Goal: Task Accomplishment & Management: Use online tool/utility

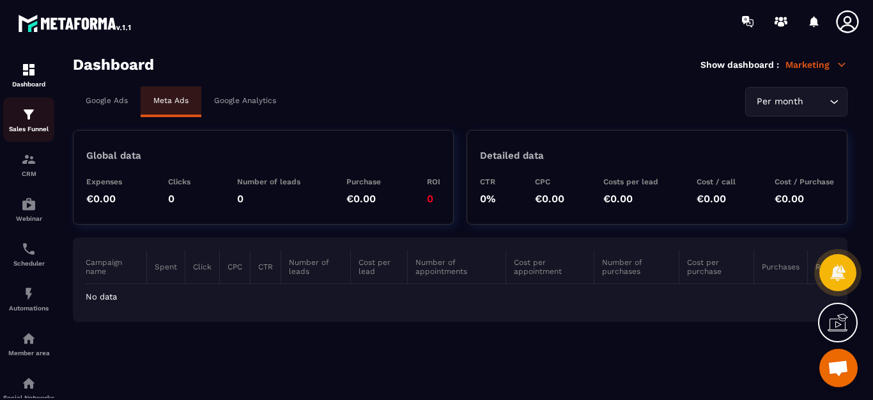
scroll to position [3229, 0]
click at [29, 340] on img at bounding box center [28, 338] width 15 height 15
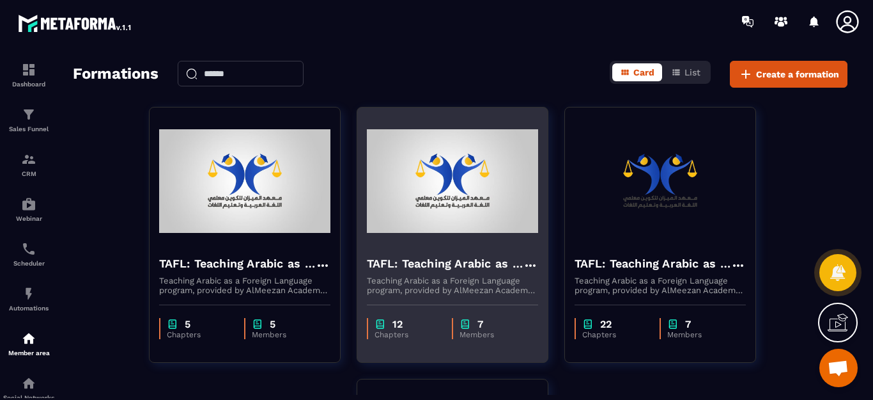
scroll to position [128, 0]
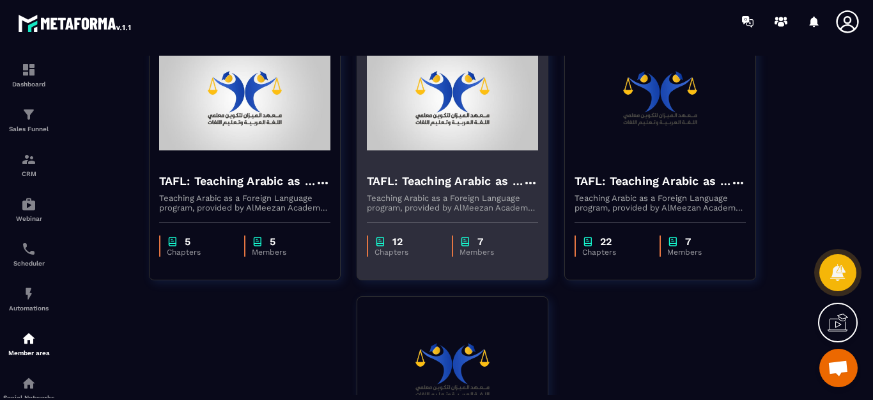
click at [469, 142] on img at bounding box center [452, 99] width 171 height 128
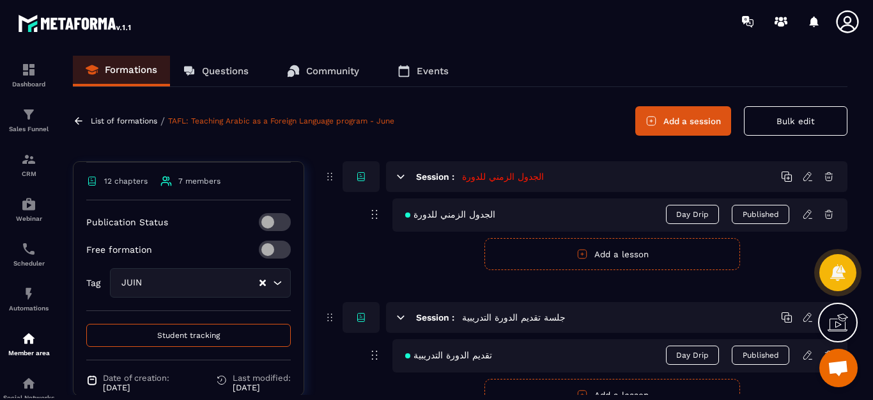
scroll to position [320, 0]
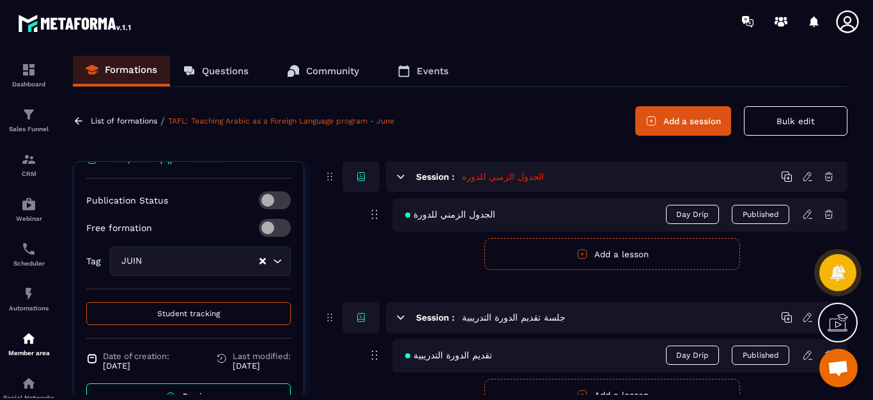
click at [181, 385] on link "Preview" at bounding box center [188, 396] width 205 height 26
click at [26, 76] on img at bounding box center [28, 69] width 15 height 15
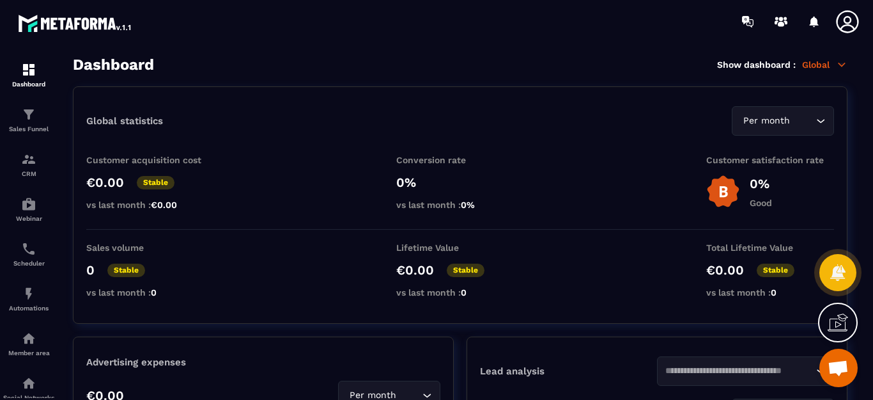
click at [553, 245] on div "Sales volume 0 Stable vs last month : 0 Lifetime Value €0.00 Stable vs last mon…" at bounding box center [460, 272] width 748 height 61
